Goal: Task Accomplishment & Management: Manage account settings

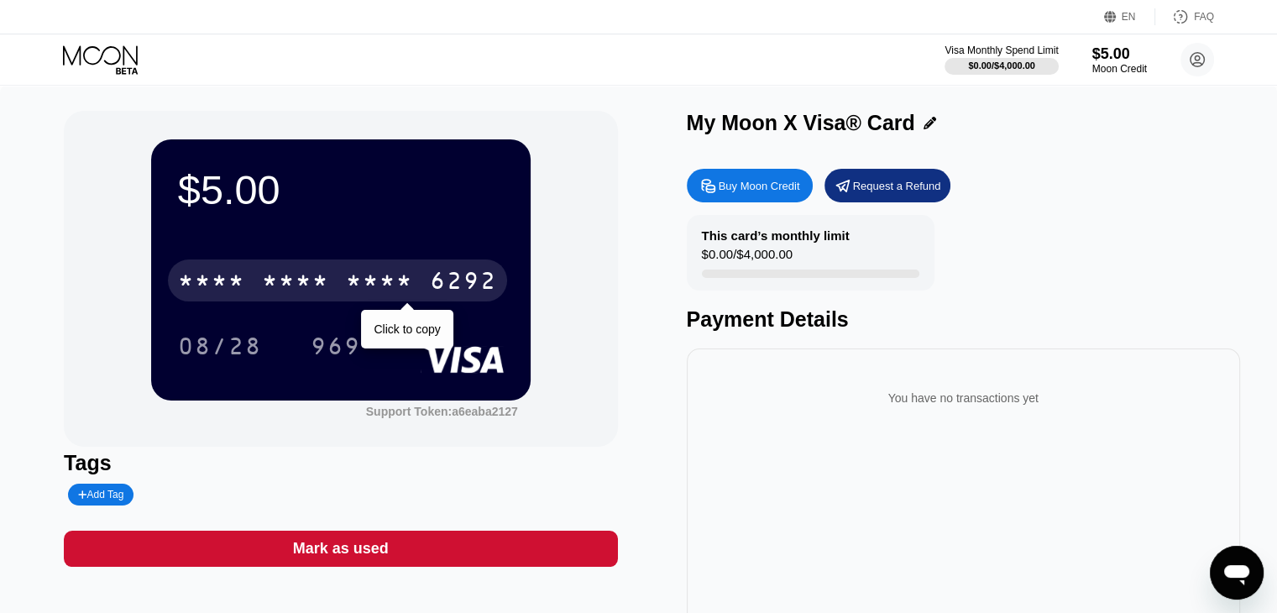
click at [348, 287] on div "* * * *" at bounding box center [379, 283] width 67 height 27
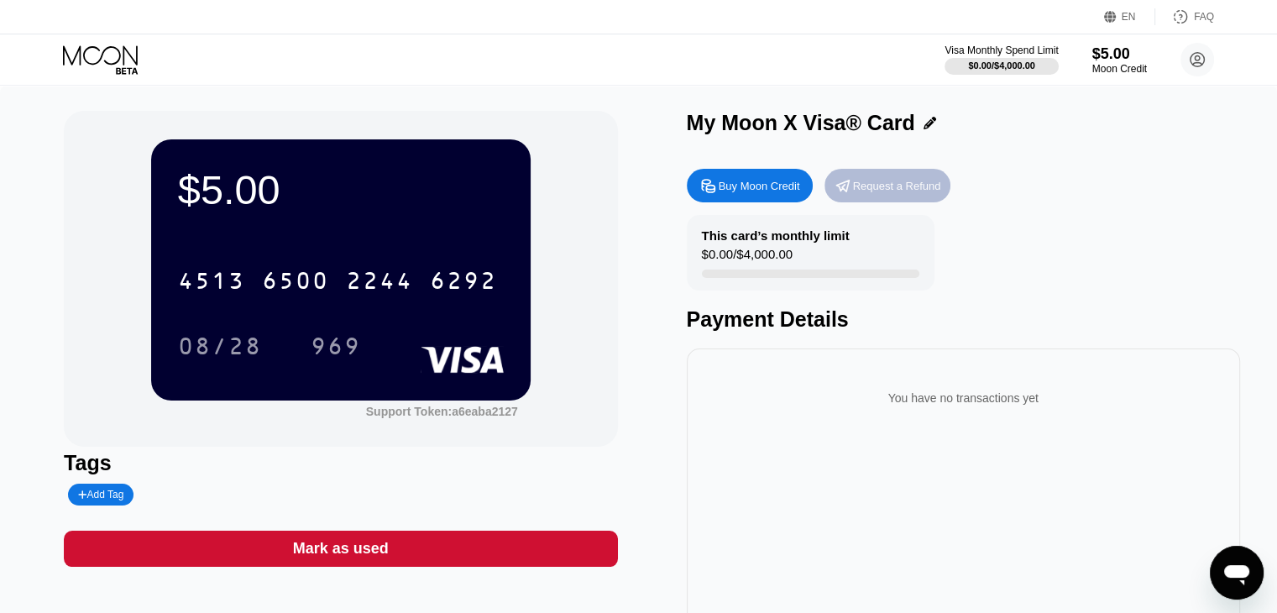
click at [895, 193] on div "Request a Refund" at bounding box center [897, 186] width 88 height 14
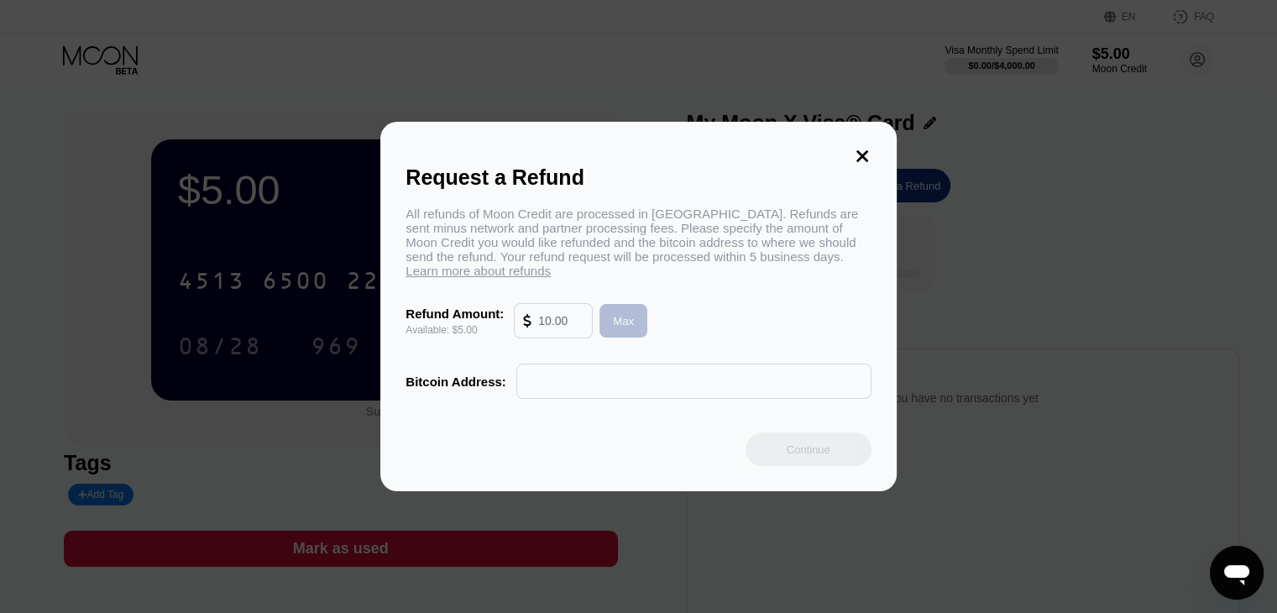
click at [639, 331] on div "Max" at bounding box center [624, 321] width 48 height 34
type input "5.00"
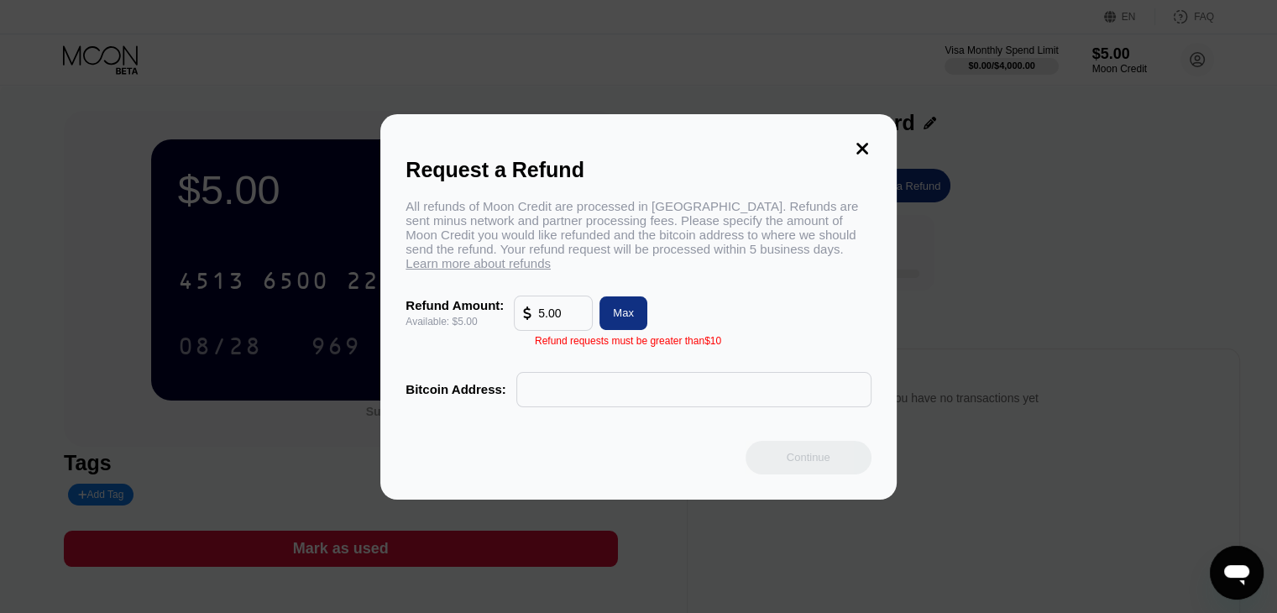
click at [806, 325] on div "Refund Amount: Available: $5.00 5.00 Max" at bounding box center [638, 313] width 465 height 35
click at [855, 141] on icon at bounding box center [862, 148] width 18 height 18
